Goal: Information Seeking & Learning: Learn about a topic

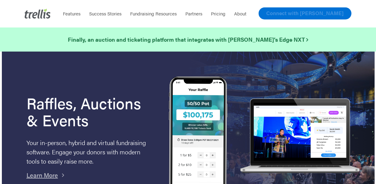
click at [303, 14] on span "Connect with [PERSON_NAME]" at bounding box center [304, 12] width 77 height 7
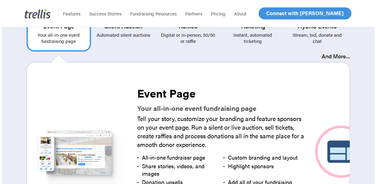
scroll to position [363, 0]
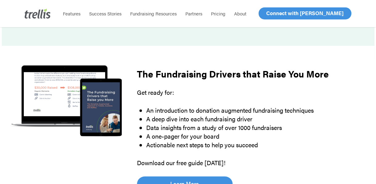
click at [246, 20] on li "About" at bounding box center [240, 13] width 21 height 27
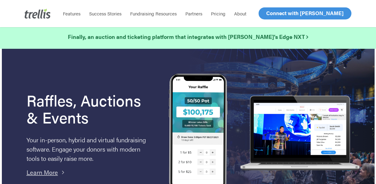
scroll to position [0, 0]
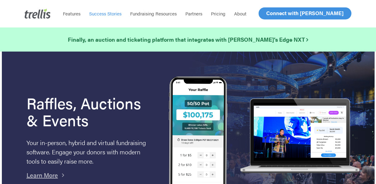
click at [113, 17] on span "Success Stories" at bounding box center [105, 13] width 32 height 6
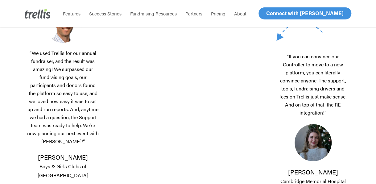
scroll to position [247, 0]
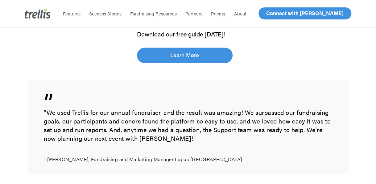
scroll to position [505, 0]
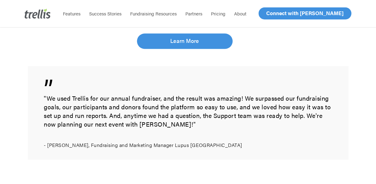
click at [339, 51] on div "The Fundraising Drivers that Raise You More Get ready for: An introduction to d…" at bounding box center [188, 47] width 320 height 258
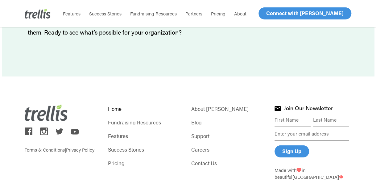
scroll to position [1965, 0]
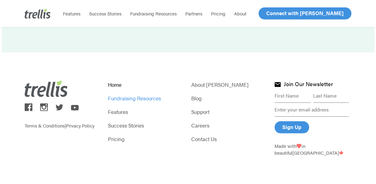
click at [146, 99] on link "Fundraising Resources" at bounding box center [146, 98] width 77 height 9
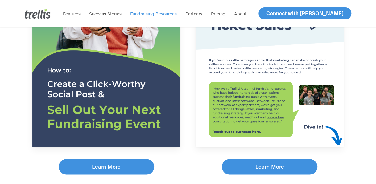
scroll to position [283, 0]
